Goal: Task Accomplishment & Management: Manage account settings

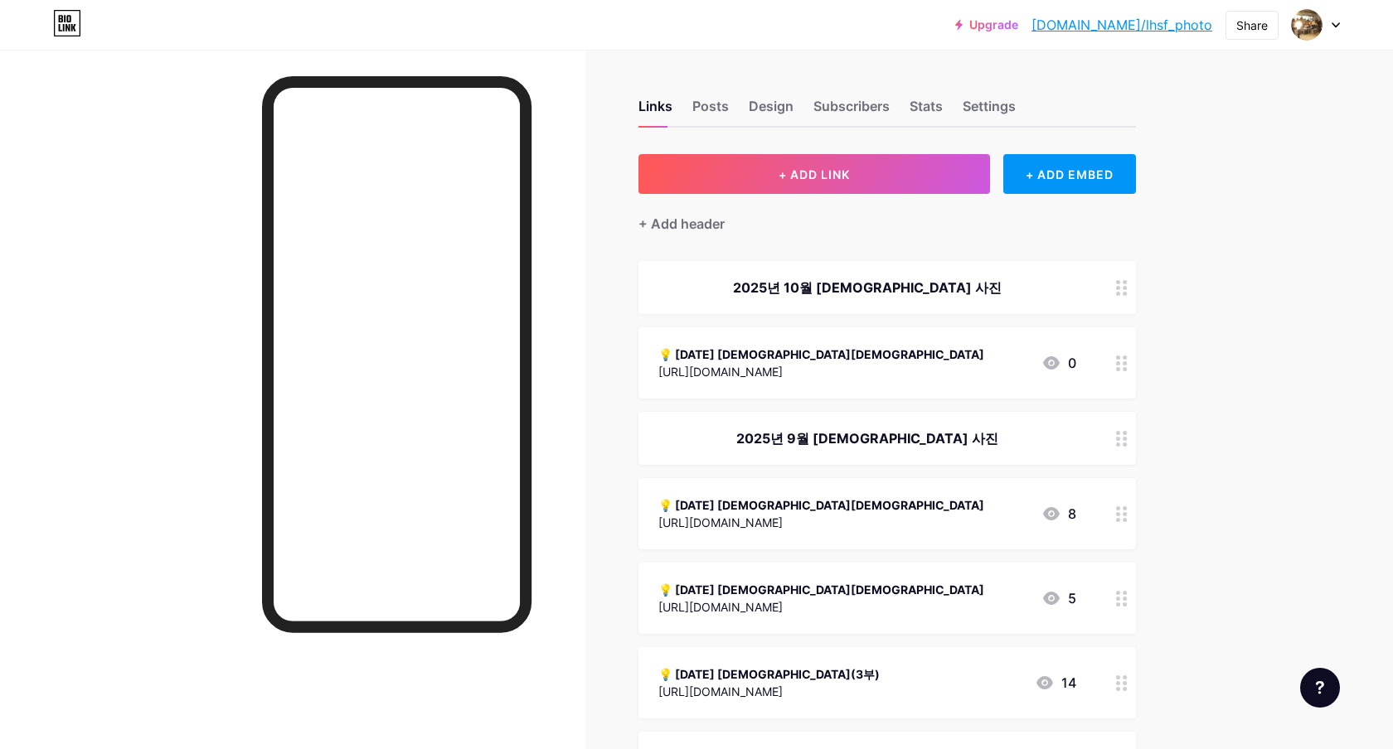
click at [1119, 371] on div at bounding box center [1122, 362] width 28 height 71
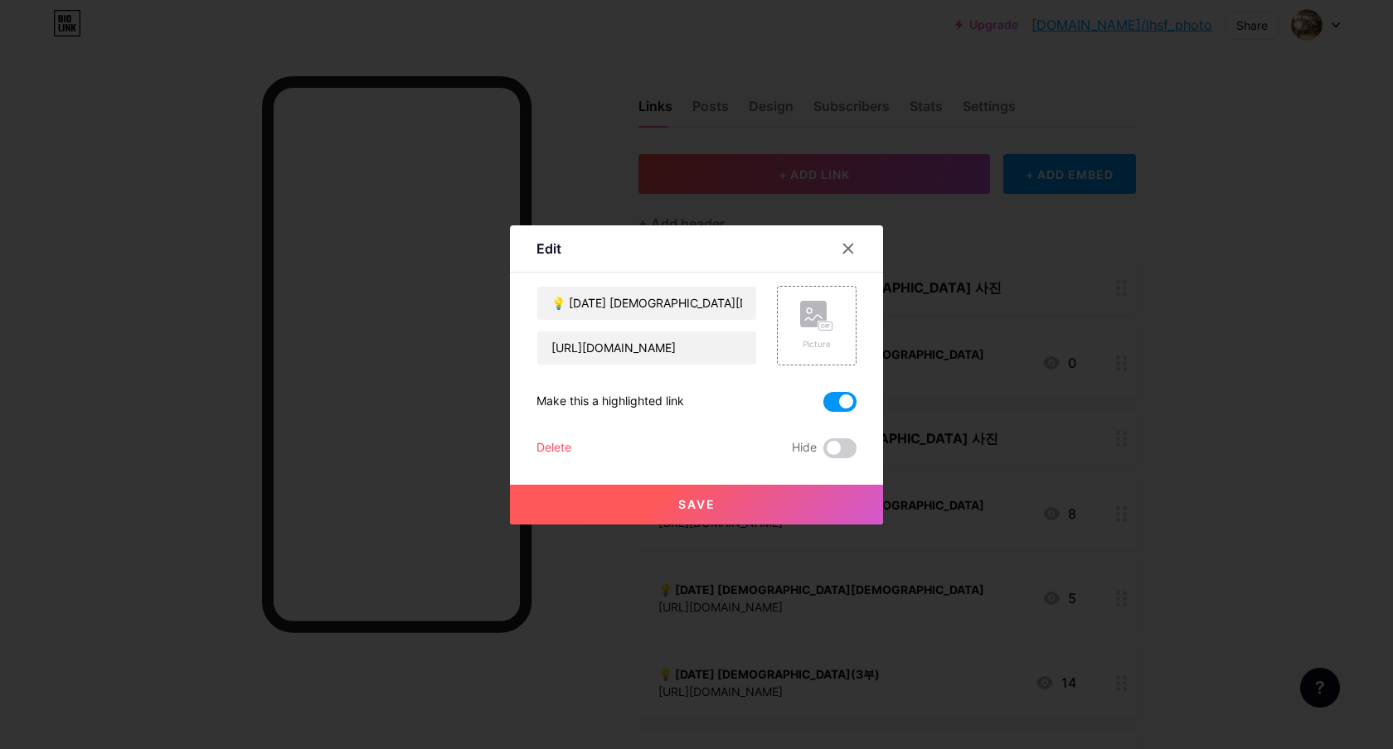
click at [849, 405] on span at bounding box center [839, 402] width 33 height 20
click at [823, 406] on input "checkbox" at bounding box center [823, 406] width 0 height 0
click at [751, 501] on button "Save" at bounding box center [696, 505] width 373 height 40
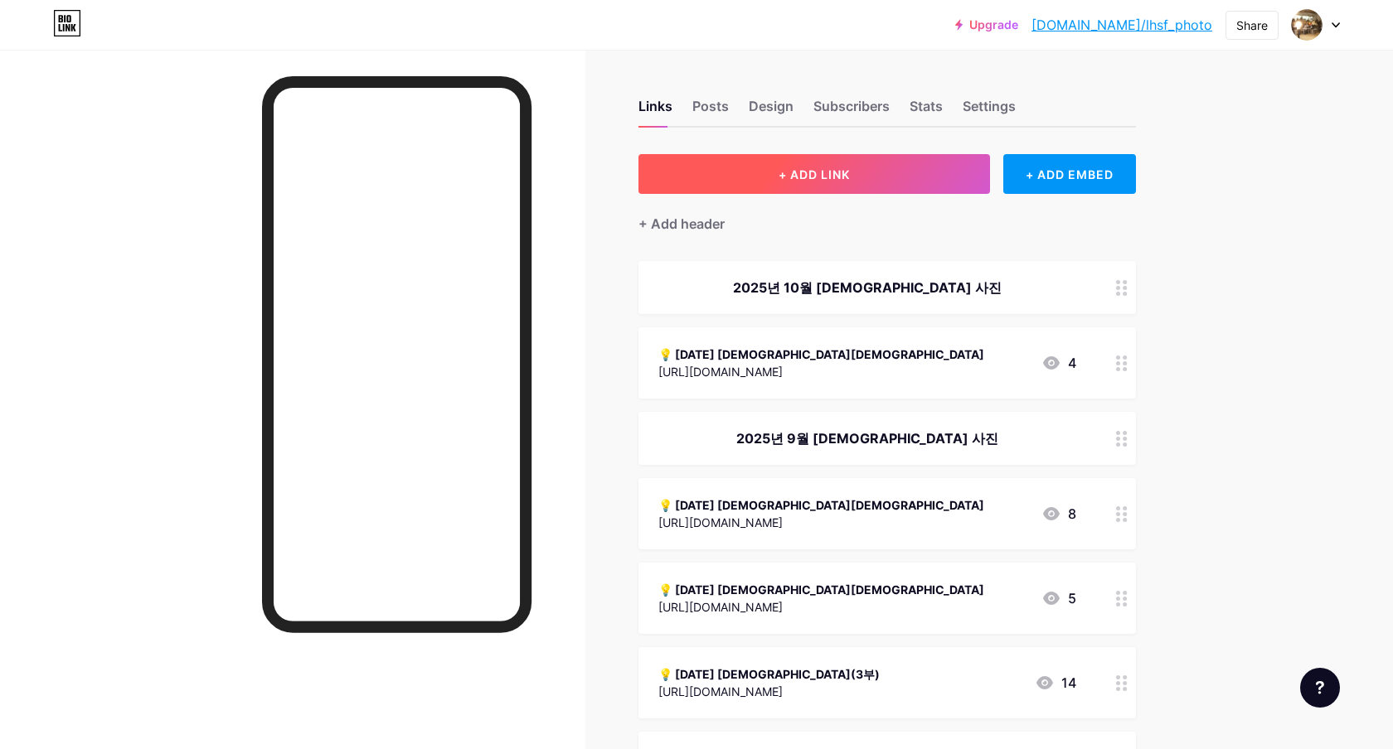
click at [813, 176] on span "+ ADD LINK" at bounding box center [813, 174] width 71 height 14
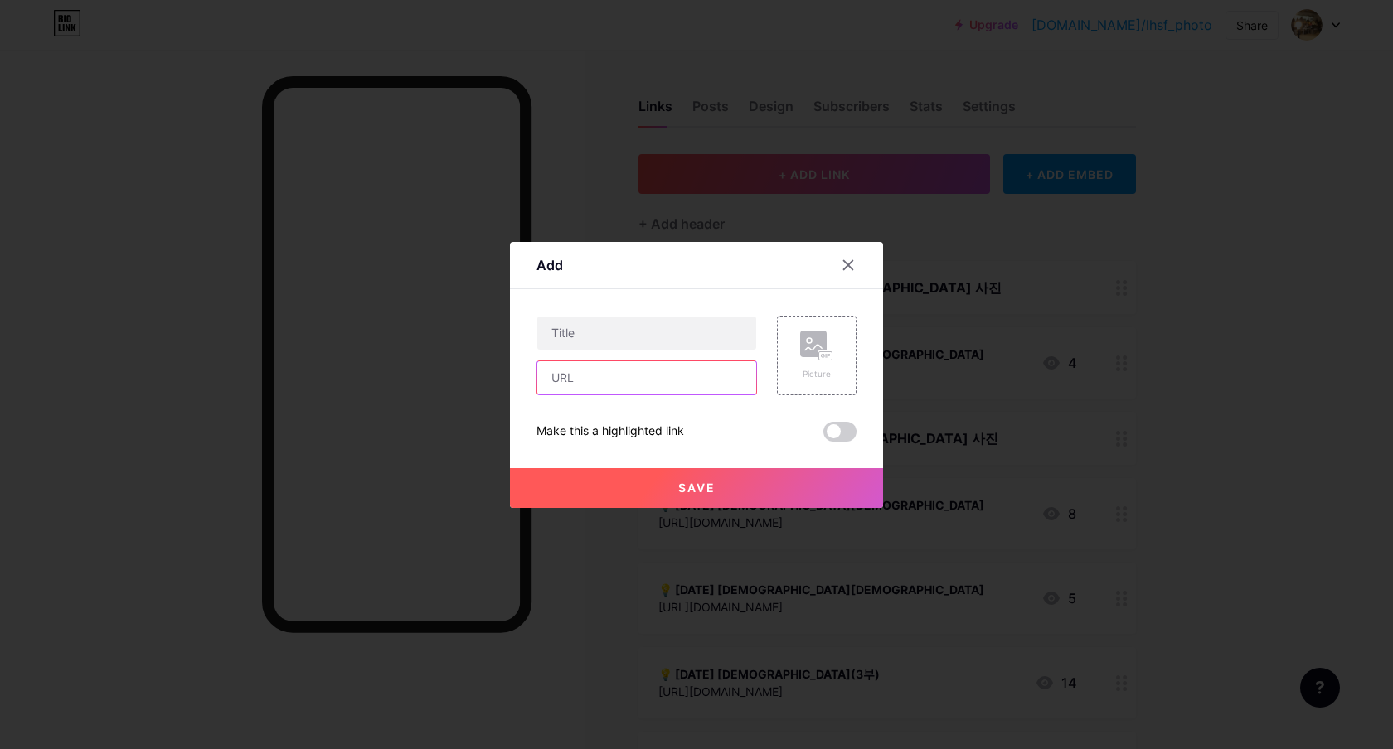
click at [606, 380] on input "text" at bounding box center [646, 377] width 219 height 33
paste input "[URL][DOMAIN_NAME]"
type input "[URL][DOMAIN_NAME]"
click at [614, 340] on input "text" at bounding box center [646, 333] width 219 height 33
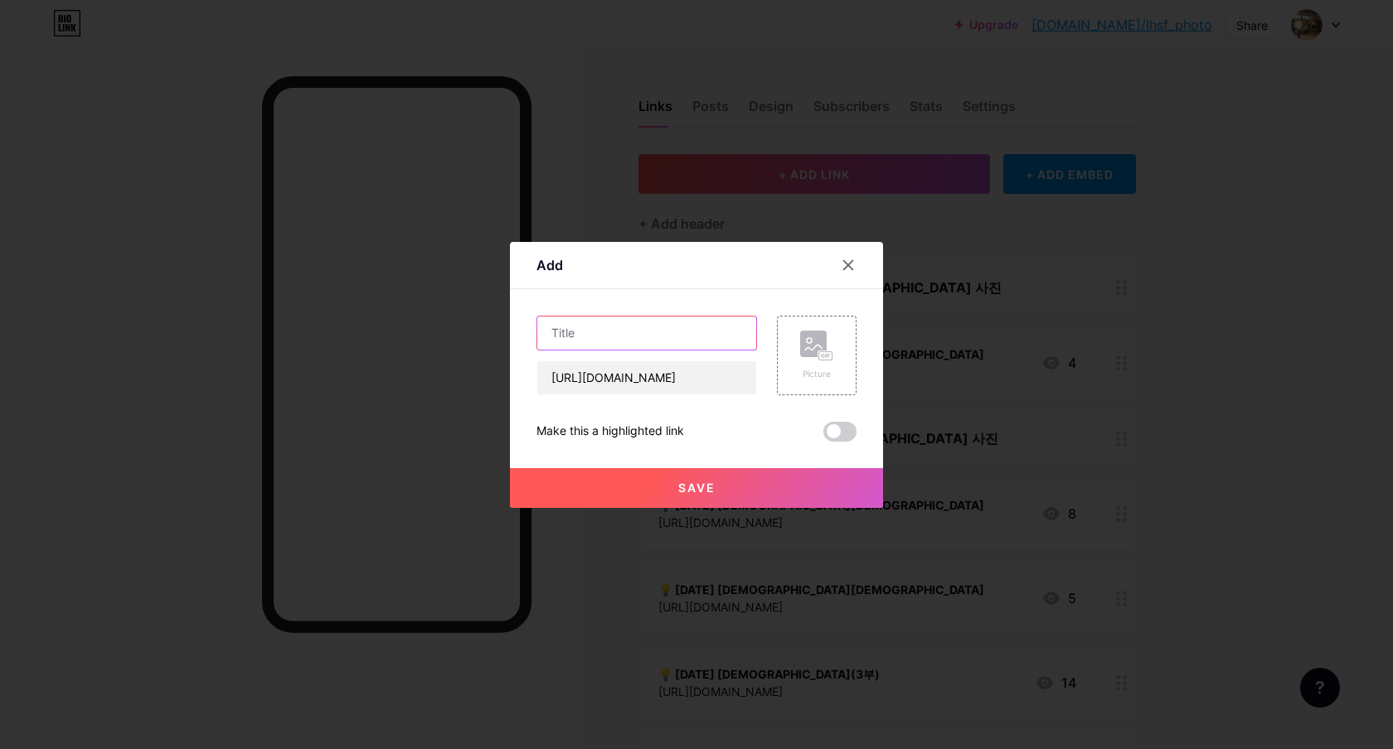
scroll to position [0, 0]
type input "💡 [DATE] [DEMOGRAPHIC_DATA]"
click at [846, 434] on span at bounding box center [839, 432] width 33 height 20
click at [823, 436] on input "checkbox" at bounding box center [823, 436] width 0 height 0
click at [754, 487] on button "Save" at bounding box center [696, 488] width 373 height 40
